Goal: Complete application form

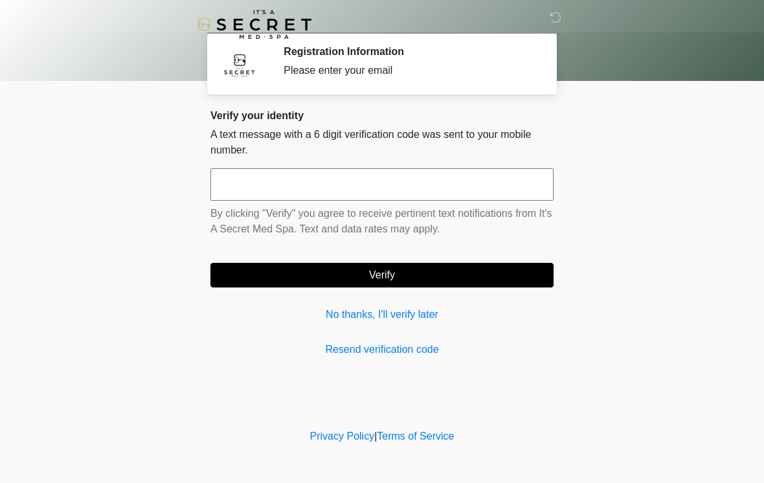
click at [455, 190] on input "text" at bounding box center [382, 184] width 343 height 32
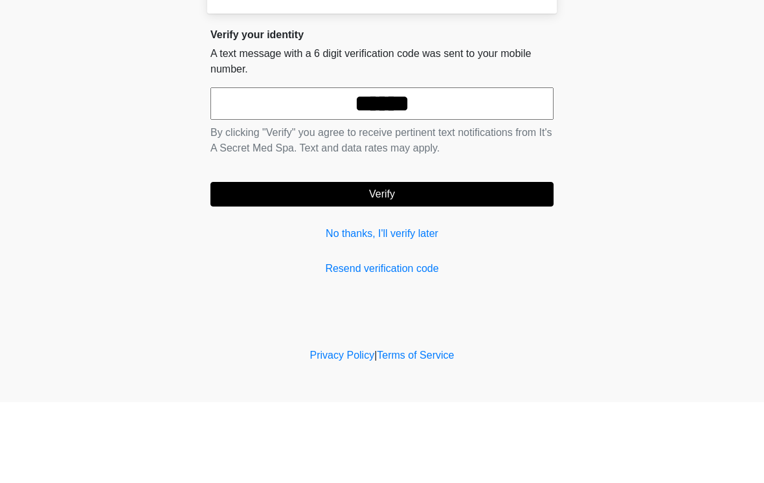
type input "******"
click at [418, 263] on button "Verify" at bounding box center [382, 275] width 343 height 25
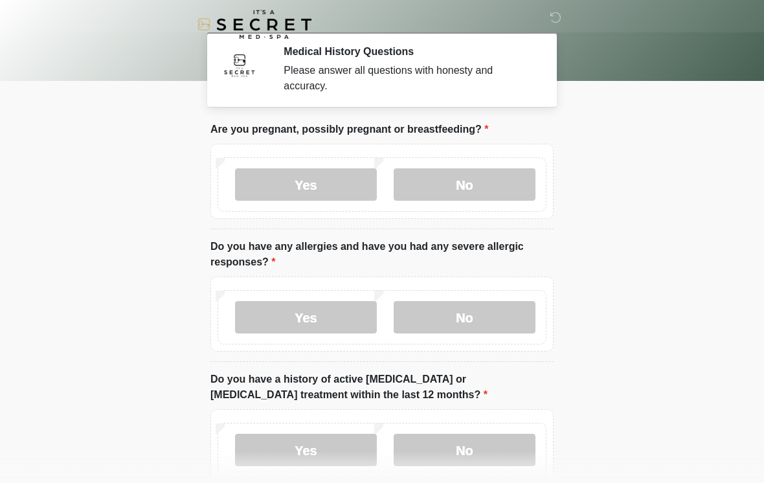
click at [459, 185] on label "No" at bounding box center [465, 184] width 142 height 32
click at [356, 323] on label "Yes" at bounding box center [306, 317] width 142 height 32
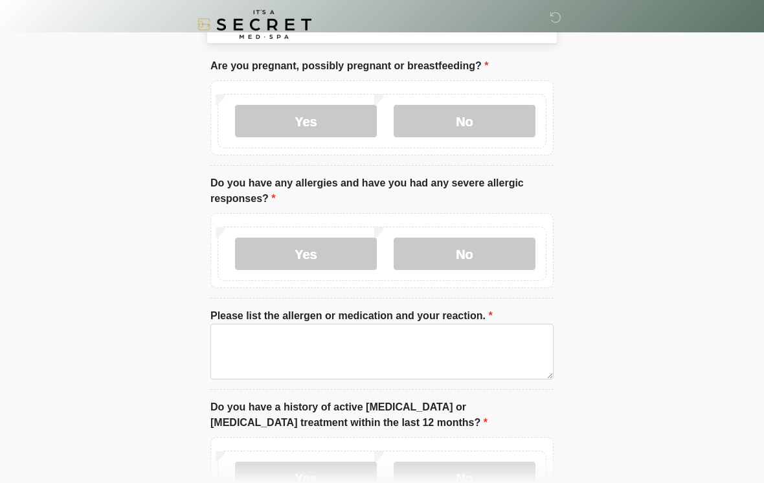
scroll to position [69, 0]
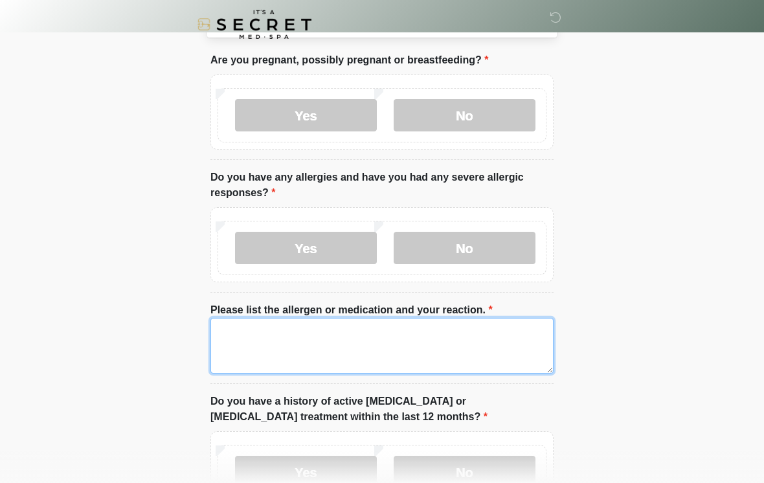
click at [429, 354] on textarea "Please list the allergen or medication and your reaction." at bounding box center [382, 346] width 343 height 56
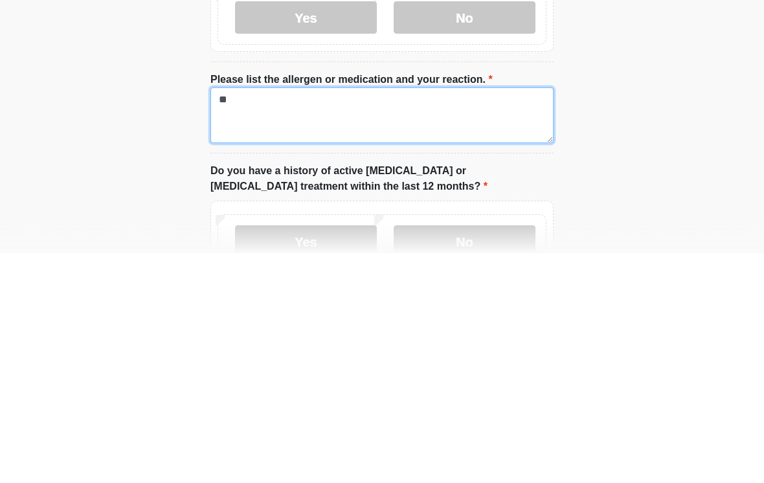
type textarea "*"
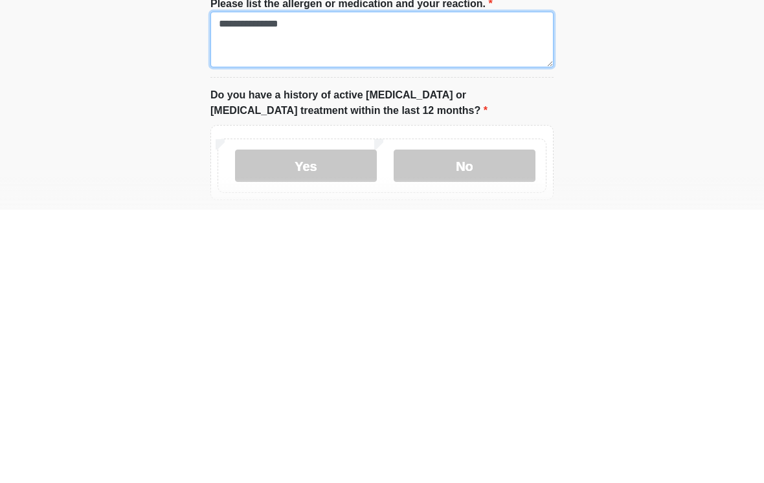
scroll to position [106, 0]
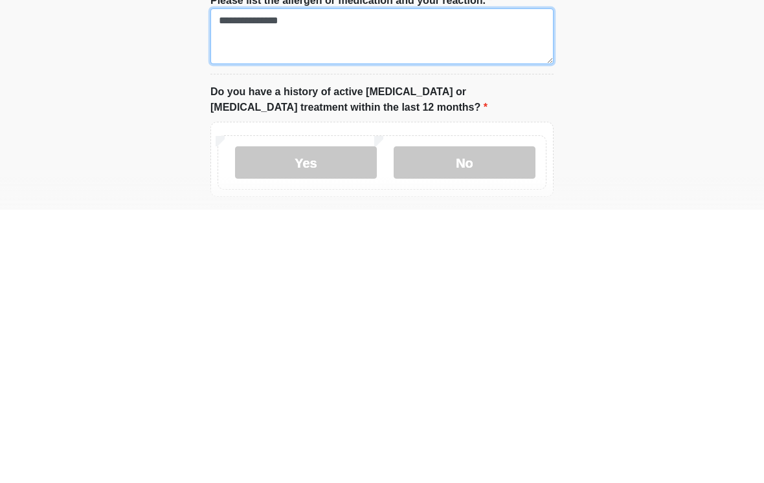
type textarea "**********"
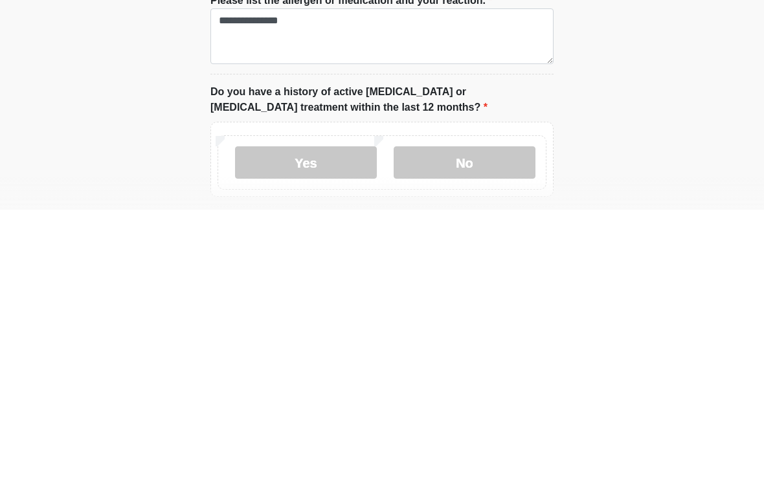
click at [459, 420] on label "No" at bounding box center [465, 436] width 142 height 32
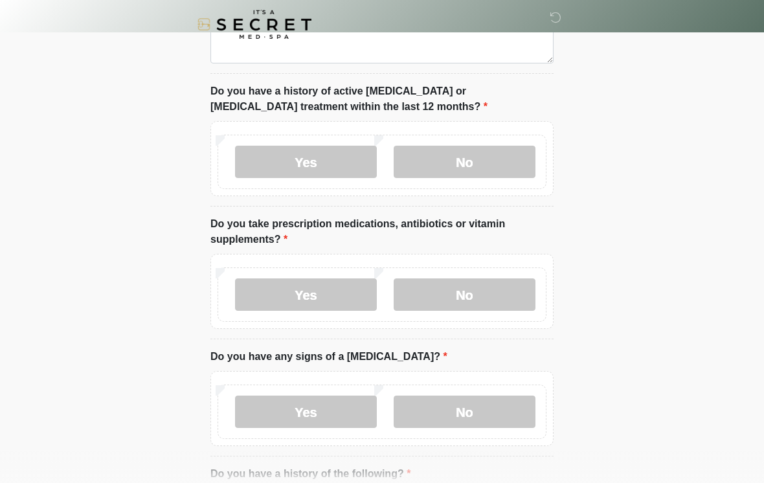
click at [334, 304] on label "Yes" at bounding box center [306, 295] width 142 height 32
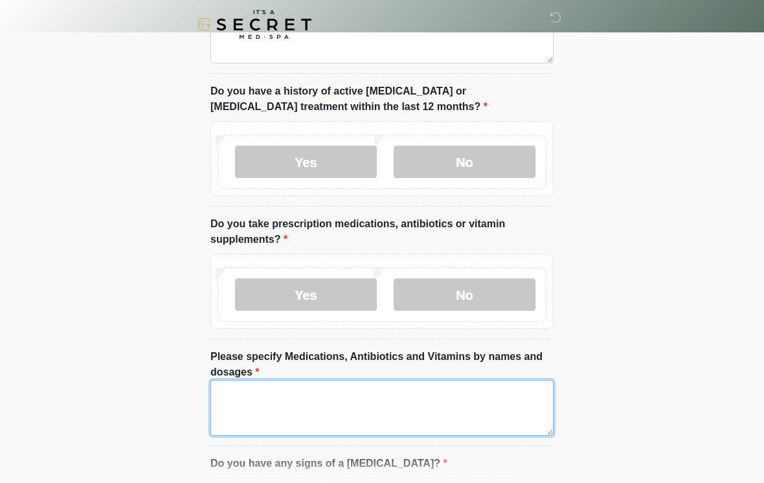
click at [325, 398] on textarea "Please specify Medications, Antibiotics and Vitamins by names and dosages" at bounding box center [382, 408] width 343 height 56
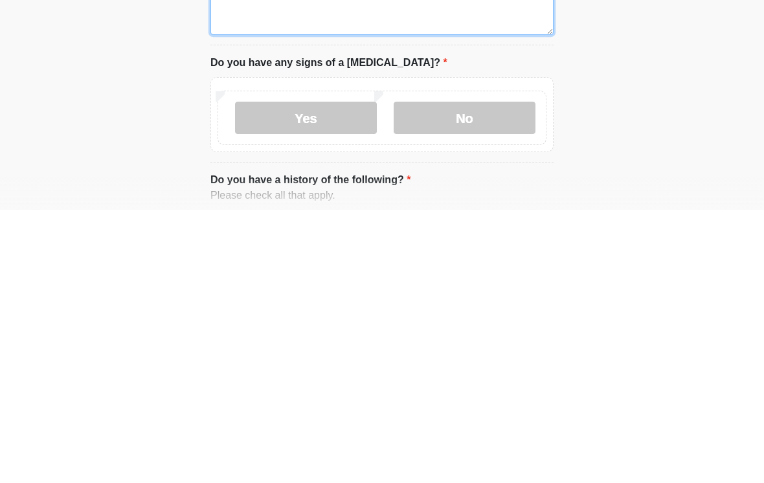
type textarea "**********"
click at [486, 375] on label "No" at bounding box center [465, 391] width 142 height 32
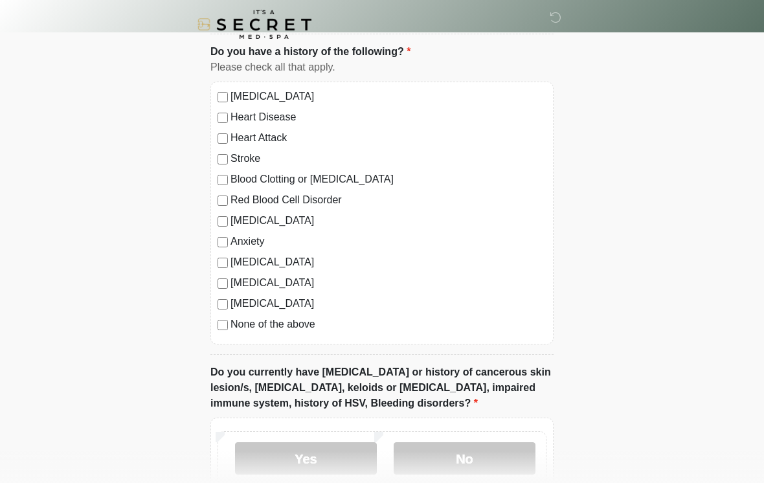
scroll to position [909, 0]
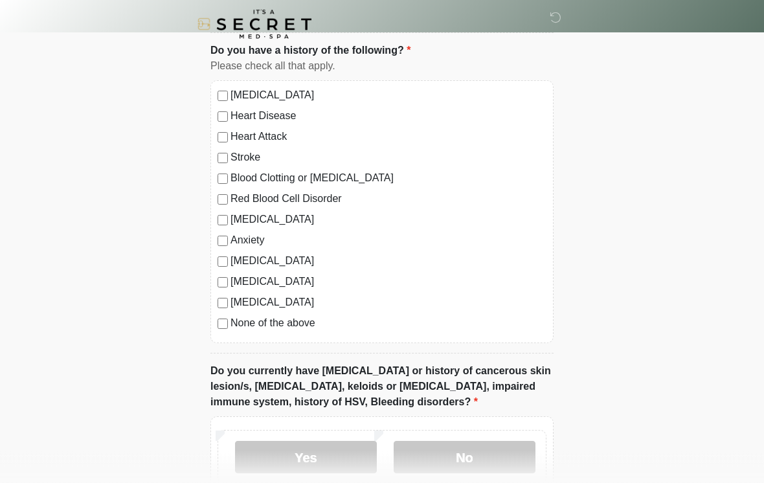
click at [231, 222] on label "[MEDICAL_DATA]" at bounding box center [389, 220] width 316 height 16
click at [215, 215] on div "[MEDICAL_DATA] Heart Disease Heart Attack Stroke Blood Clotting or [MEDICAL_DAT…" at bounding box center [382, 212] width 343 height 263
click at [214, 215] on div "[MEDICAL_DATA] Heart Disease Heart Attack Stroke Blood Clotting or [MEDICAL_DAT…" at bounding box center [382, 212] width 343 height 263
click at [216, 223] on div "[MEDICAL_DATA] Heart Disease Heart Attack Stroke Blood Clotting or [MEDICAL_DAT…" at bounding box center [382, 212] width 343 height 263
click at [242, 203] on label "Red Blood Cell Disorder" at bounding box center [389, 200] width 316 height 16
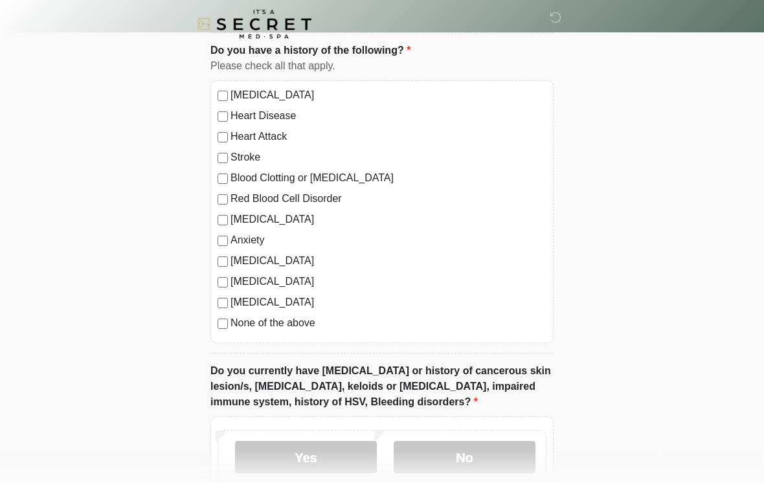
click at [244, 205] on div "[MEDICAL_DATA] Heart Disease Heart Attack Stroke Blood Clotting or [MEDICAL_DAT…" at bounding box center [382, 212] width 343 height 263
click at [228, 212] on div "[MEDICAL_DATA]" at bounding box center [382, 220] width 329 height 16
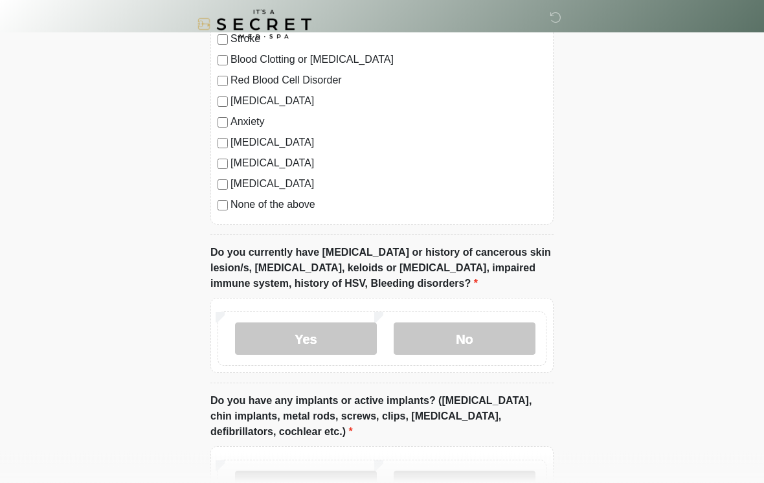
scroll to position [1035, 0]
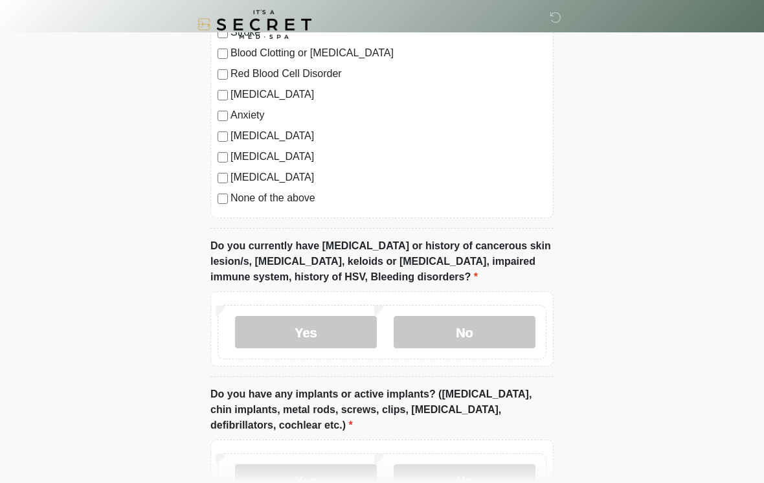
click at [458, 325] on label "No" at bounding box center [465, 332] width 142 height 32
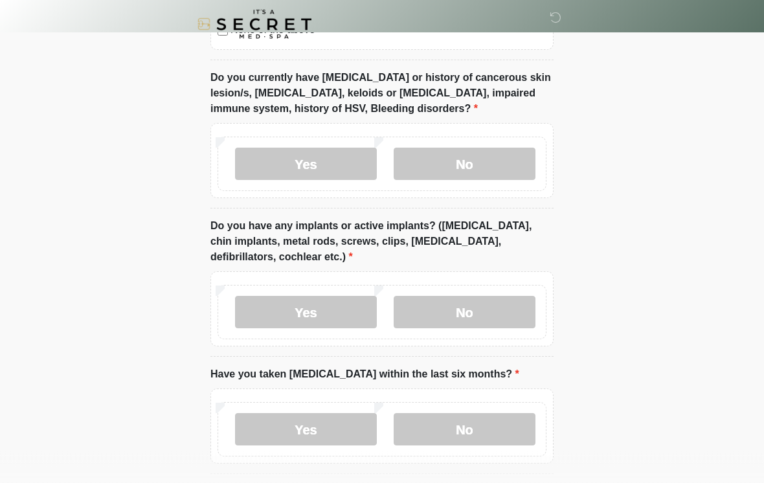
click at [483, 317] on label "No" at bounding box center [465, 313] width 142 height 32
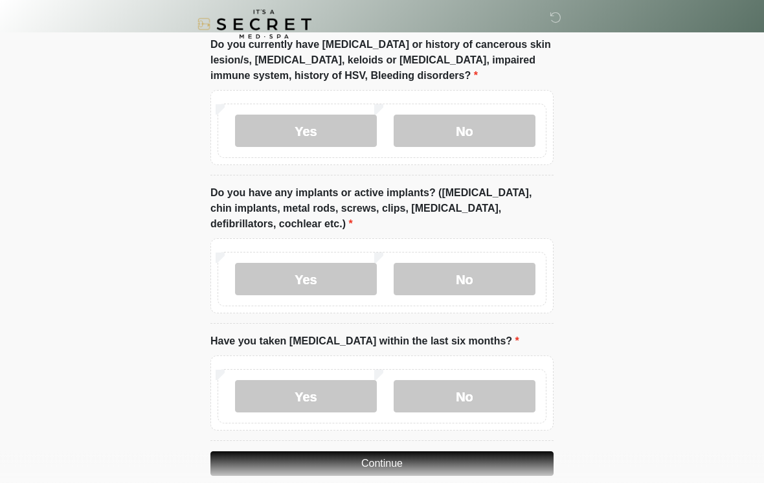
scroll to position [1276, 0]
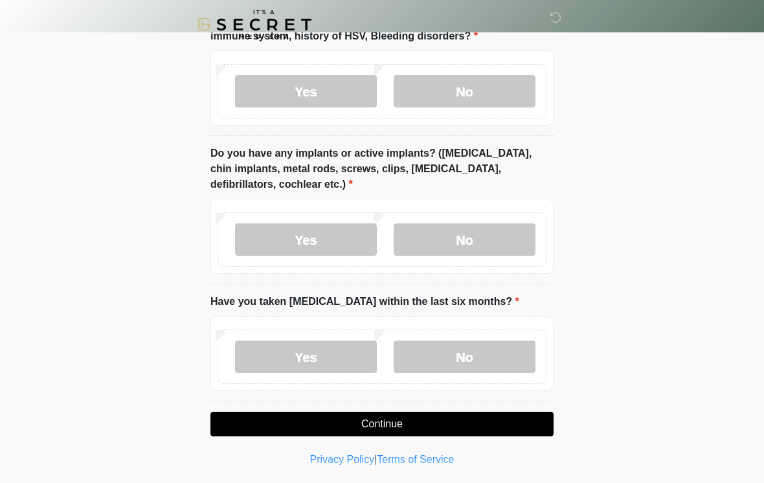
click at [435, 365] on label "No" at bounding box center [465, 357] width 142 height 32
click at [384, 433] on button "Continue" at bounding box center [382, 424] width 343 height 25
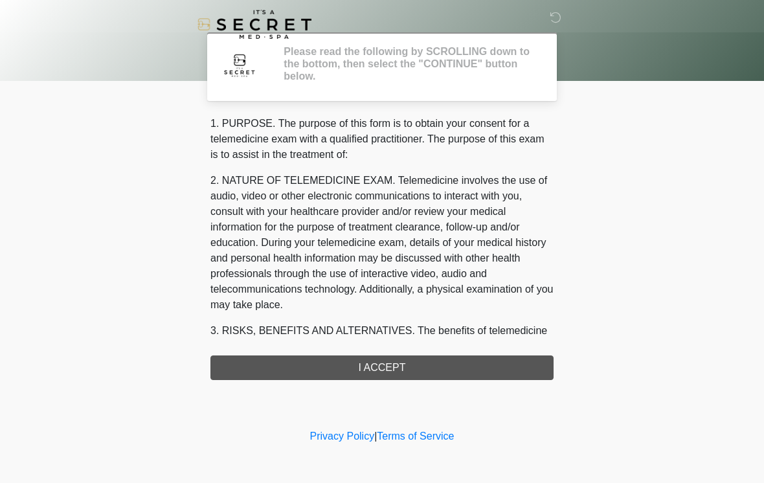
scroll to position [0, 0]
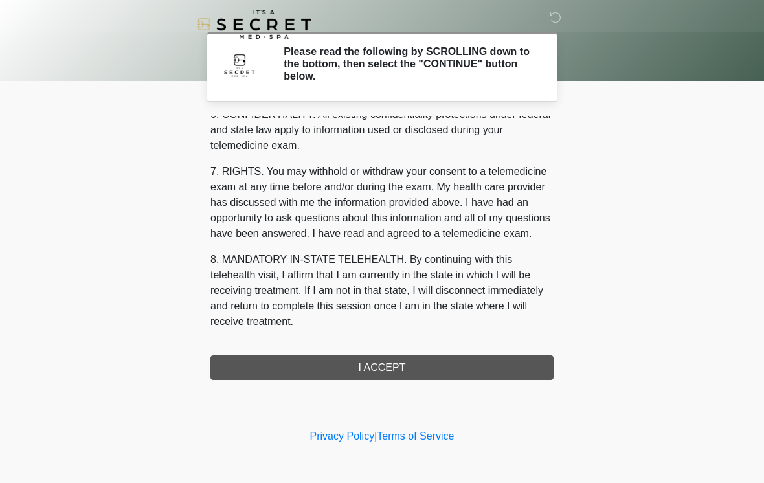
click at [410, 365] on div "1. PURPOSE. The purpose of this form is to obtain your consent for a telemedici…" at bounding box center [382, 248] width 343 height 264
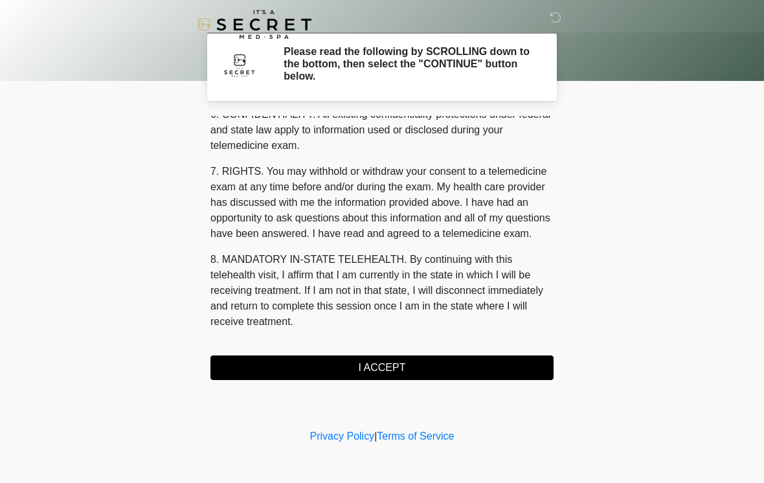
click at [420, 364] on button "I ACCEPT" at bounding box center [382, 368] width 343 height 25
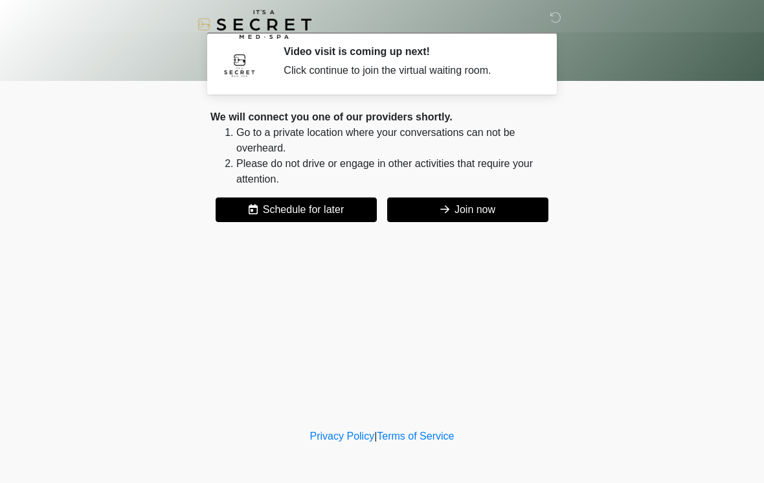
click at [503, 211] on button "Join now" at bounding box center [467, 210] width 161 height 25
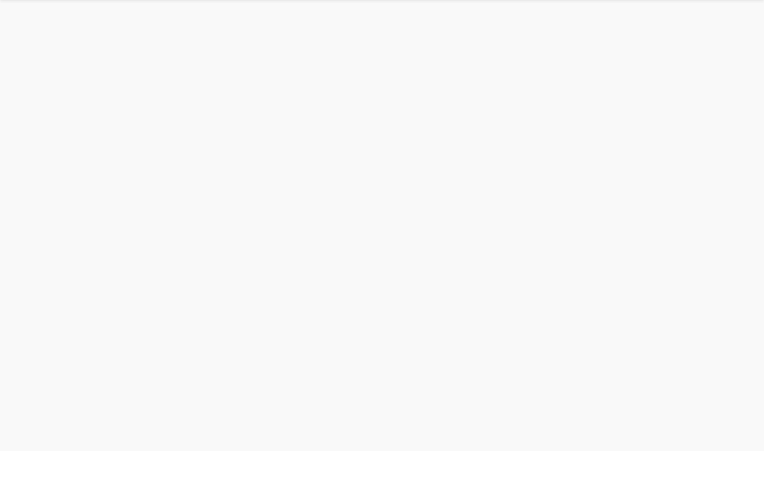
scroll to position [4, 0]
